Goal: Check status: Check status

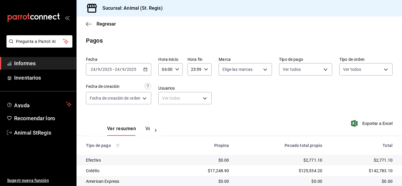
scroll to position [74, 0]
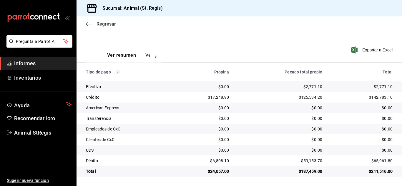
click at [106, 22] on font "Regresar" at bounding box center [106, 24] width 19 height 6
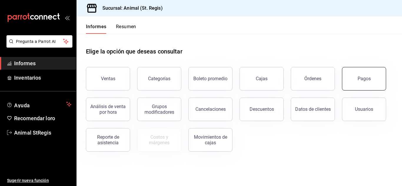
click at [360, 84] on button "Pagos" at bounding box center [364, 79] width 44 height 24
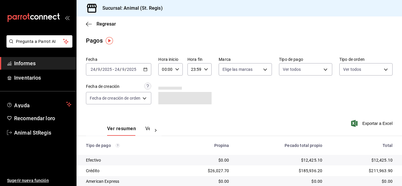
click at [178, 71] on icon "button" at bounding box center [177, 69] width 4 height 4
click at [167, 113] on font "02" at bounding box center [165, 112] width 5 height 5
type input "02:00"
click at [166, 114] on font "07" at bounding box center [165, 112] width 5 height 5
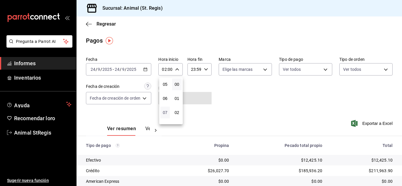
type input "07:00"
click at [380, 102] on div at bounding box center [201, 93] width 402 height 186
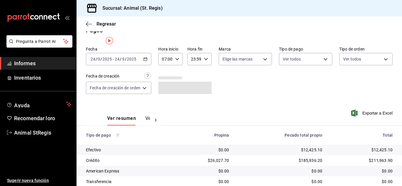
scroll to position [74, 0]
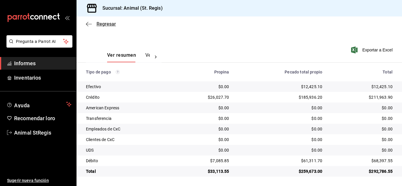
click at [106, 26] on font "Regresar" at bounding box center [106, 24] width 19 height 6
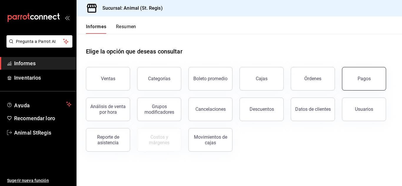
click at [356, 84] on button "Pagos" at bounding box center [364, 79] width 44 height 24
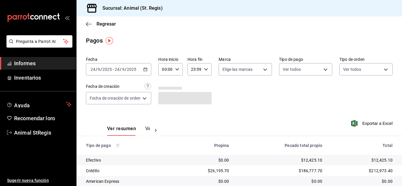
click at [177, 69] on icon "button" at bounding box center [177, 69] width 4 height 4
drag, startPoint x: 164, startPoint y: 114, endPoint x: 163, endPoint y: 110, distance: 4.2
click at [165, 114] on font "02" at bounding box center [165, 112] width 5 height 5
type input "02:00"
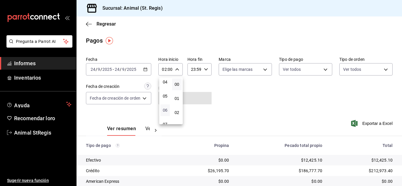
click at [163, 112] on font "06" at bounding box center [165, 110] width 5 height 5
type input "06:00"
click at [332, 108] on div at bounding box center [201, 93] width 402 height 186
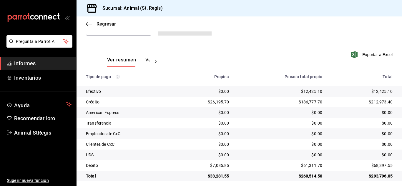
scroll to position [74, 0]
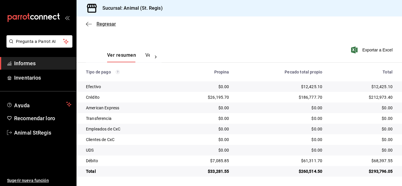
click at [110, 22] on font "Regresar" at bounding box center [106, 24] width 19 height 6
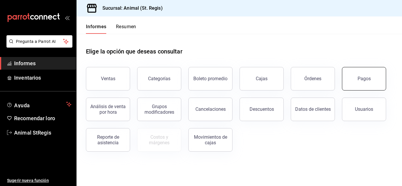
click at [375, 83] on button "Pagos" at bounding box center [364, 79] width 44 height 24
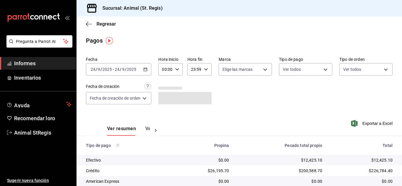
click at [176, 71] on icon "button" at bounding box center [177, 69] width 4 height 4
click at [164, 113] on font "02" at bounding box center [165, 112] width 5 height 5
type input "02:00"
click at [164, 114] on font "07" at bounding box center [165, 112] width 5 height 5
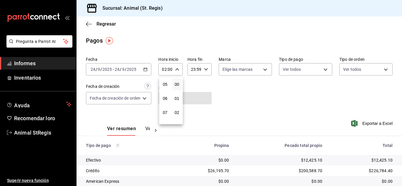
type input "07:00"
click at [284, 109] on div at bounding box center [201, 93] width 402 height 186
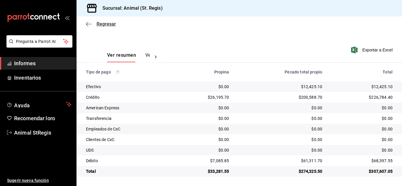
click at [105, 22] on font "Regresar" at bounding box center [106, 24] width 19 height 6
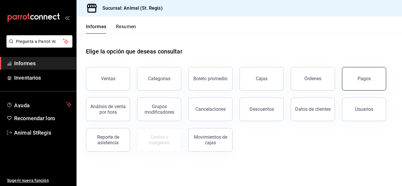
click at [372, 83] on button "Pagos" at bounding box center [364, 79] width 44 height 24
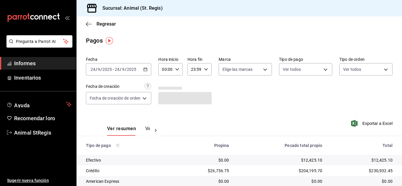
click at [178, 69] on icon "button" at bounding box center [177, 69] width 4 height 4
click at [165, 114] on font "02" at bounding box center [165, 112] width 5 height 5
type input "02:00"
click at [164, 114] on font "07" at bounding box center [165, 112] width 5 height 5
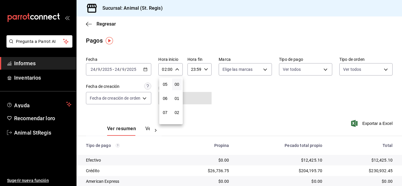
type input "07:00"
drag, startPoint x: 401, startPoint y: 112, endPoint x: 395, endPoint y: 141, distance: 30.0
click at [395, 147] on div at bounding box center [201, 93] width 402 height 186
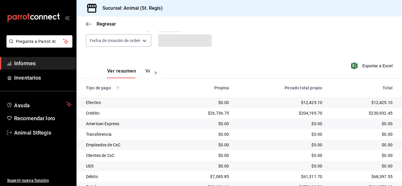
scroll to position [74, 0]
